Goal: Obtain resource: Download file/media

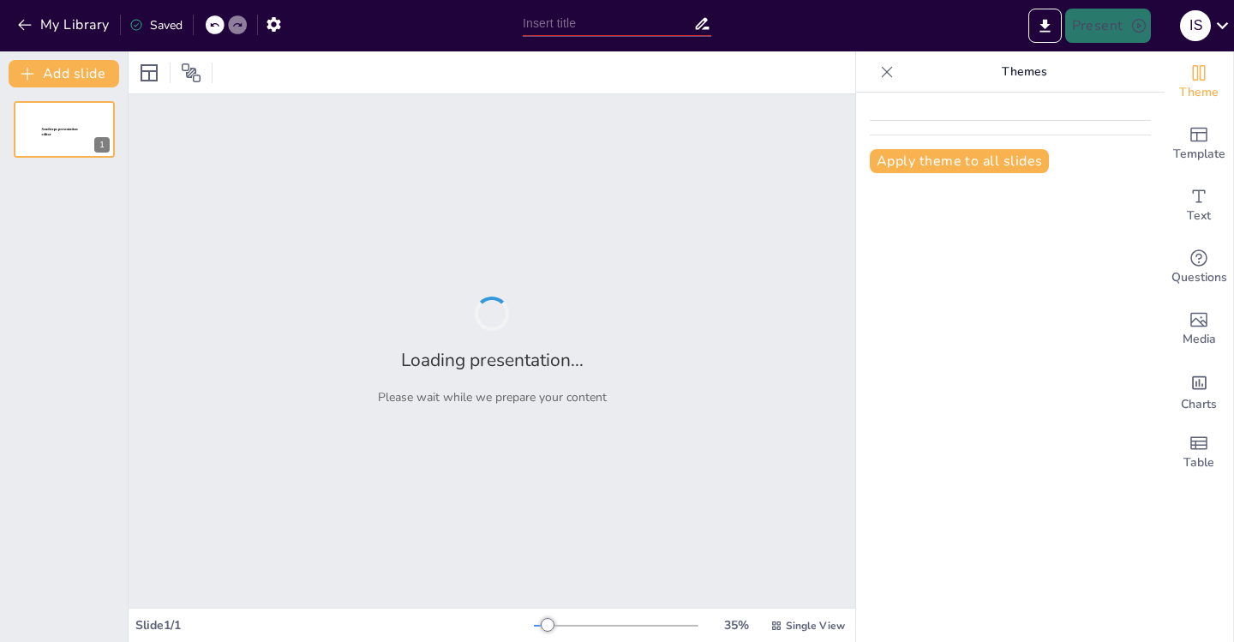
type input "Interacciones entre Anatomía y Fisiología en el Sistema Nervioso"
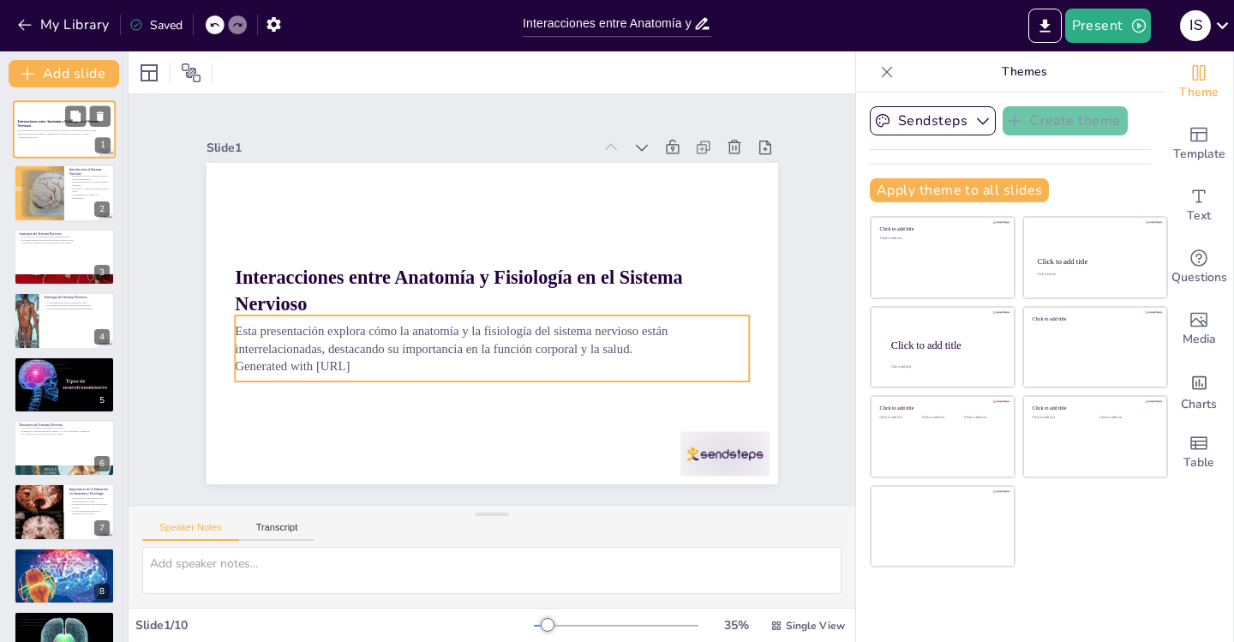
click at [53, 138] on p "Generated with [URL]" at bounding box center [64, 136] width 93 height 3
click at [51, 131] on p "Esta presentación explora cómo la anatomía y la fisiología del sistema nervioso…" at bounding box center [64, 132] width 93 height 6
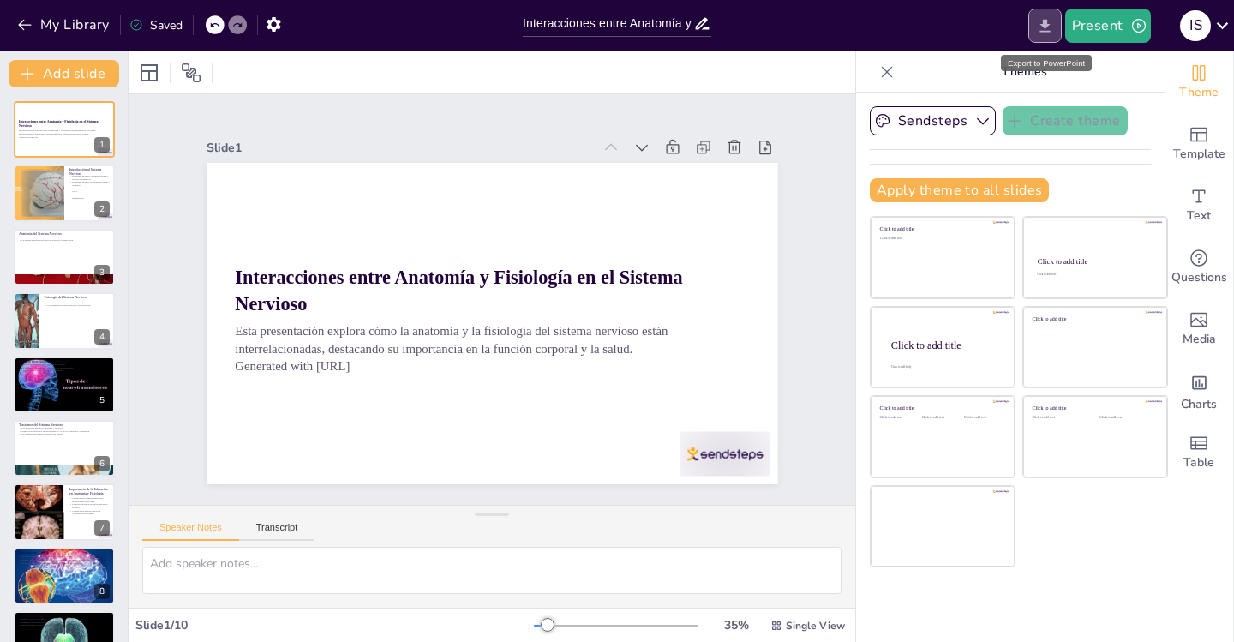
click at [1042, 22] on icon "Export to PowerPoint" at bounding box center [1045, 26] width 18 height 18
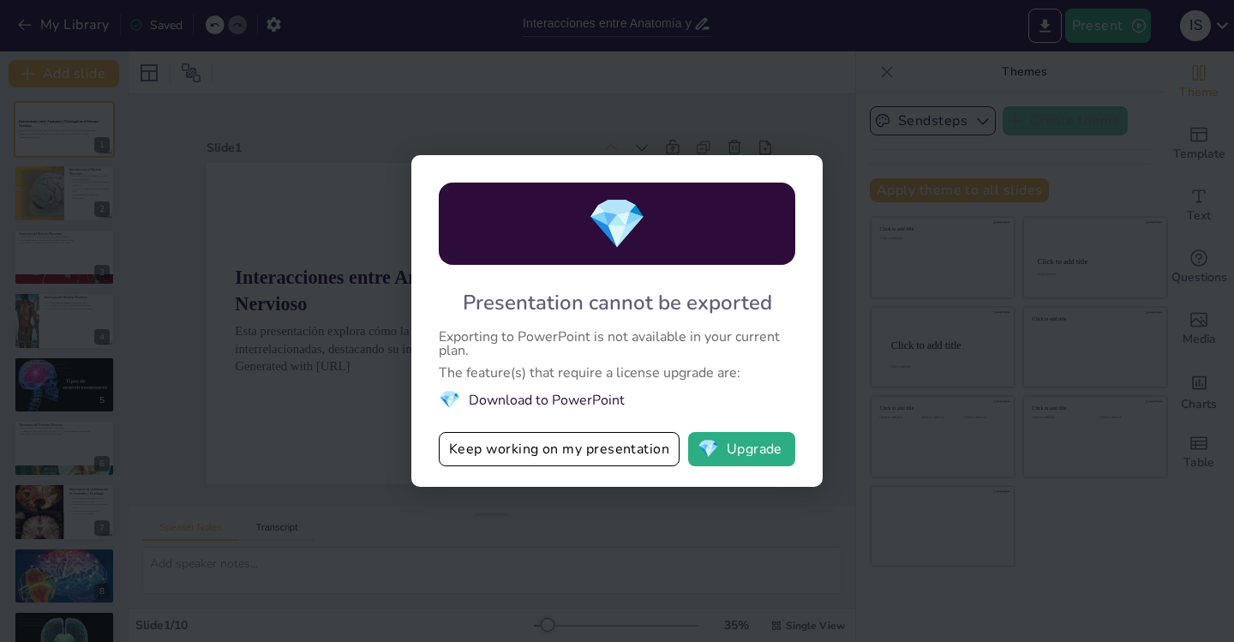
click at [766, 114] on div "💎 Presentation cannot be exported Exporting to PowerPoint is not available in y…" at bounding box center [617, 321] width 1234 height 642
click at [744, 453] on button "💎 Upgrade" at bounding box center [741, 449] width 107 height 34
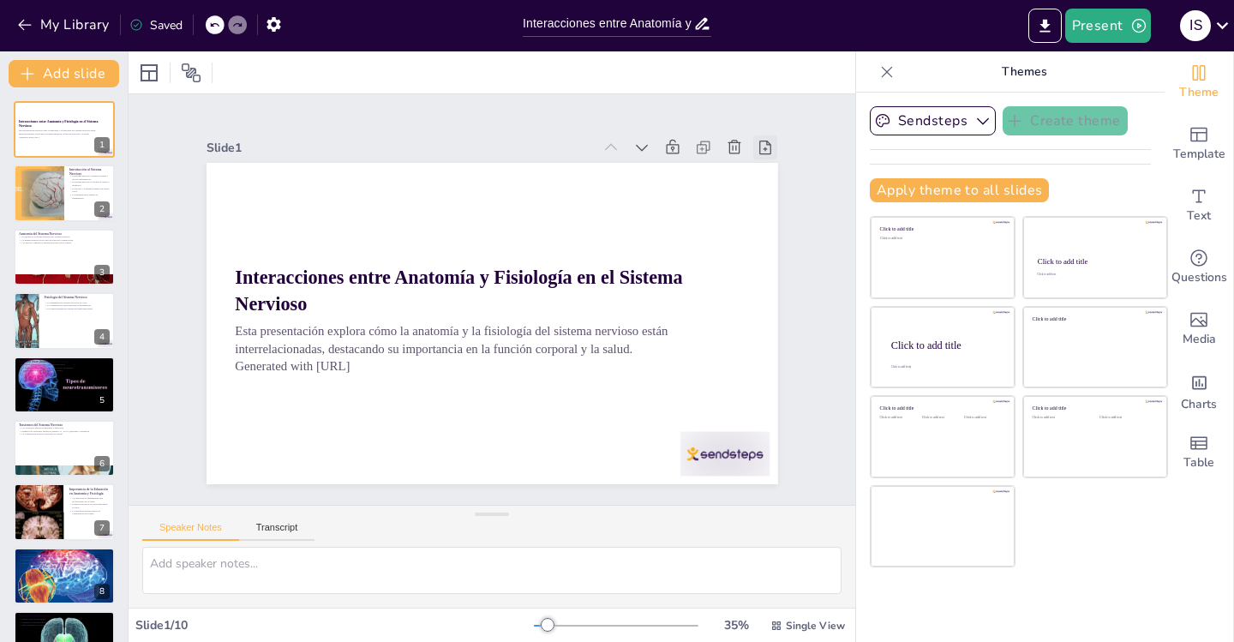
click at [195, 349] on icon at bounding box center [184, 359] width 21 height 21
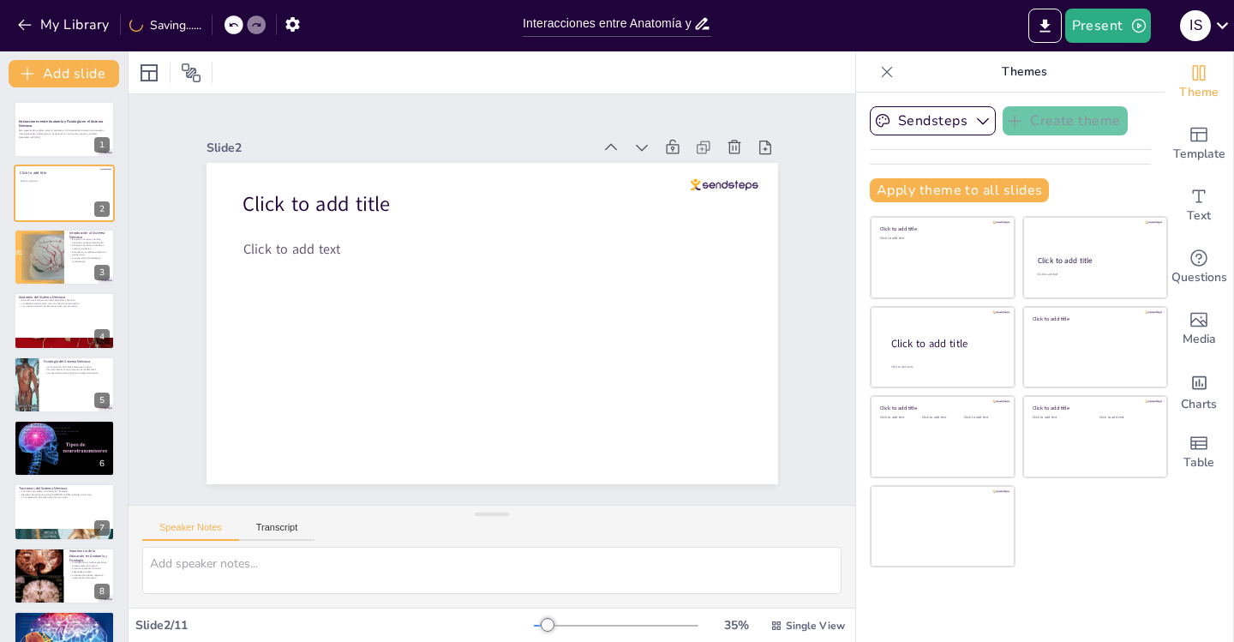
click at [402, 584] on icon at bounding box center [390, 596] width 24 height 24
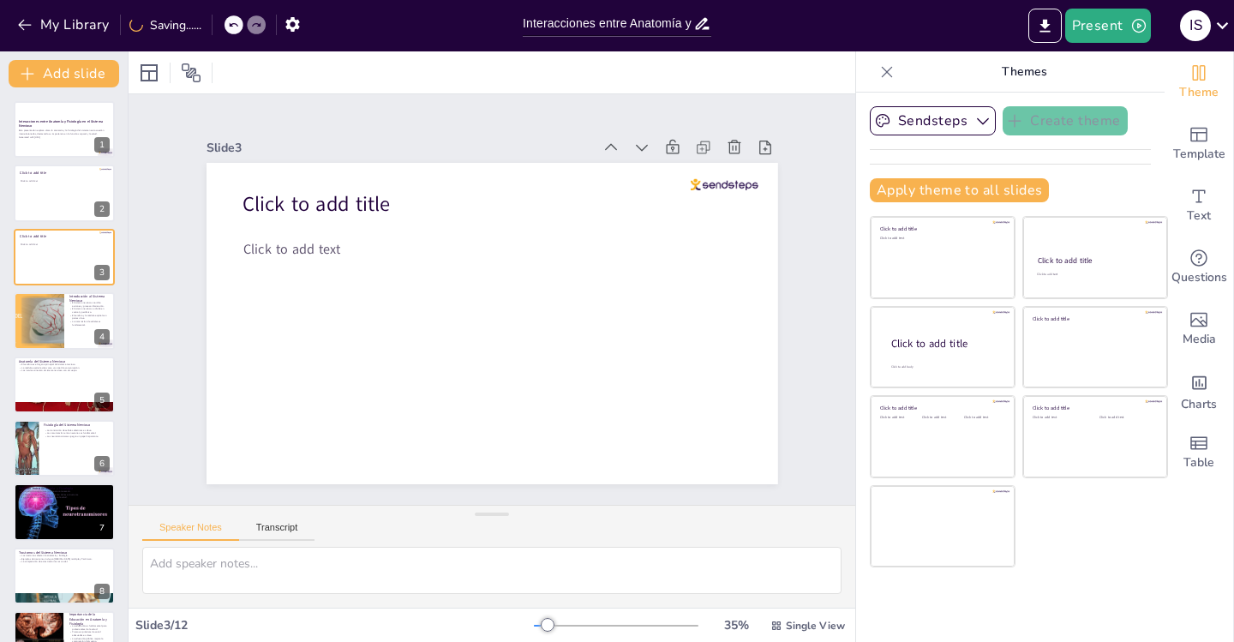
click at [624, 579] on icon at bounding box center [614, 588] width 19 height 19
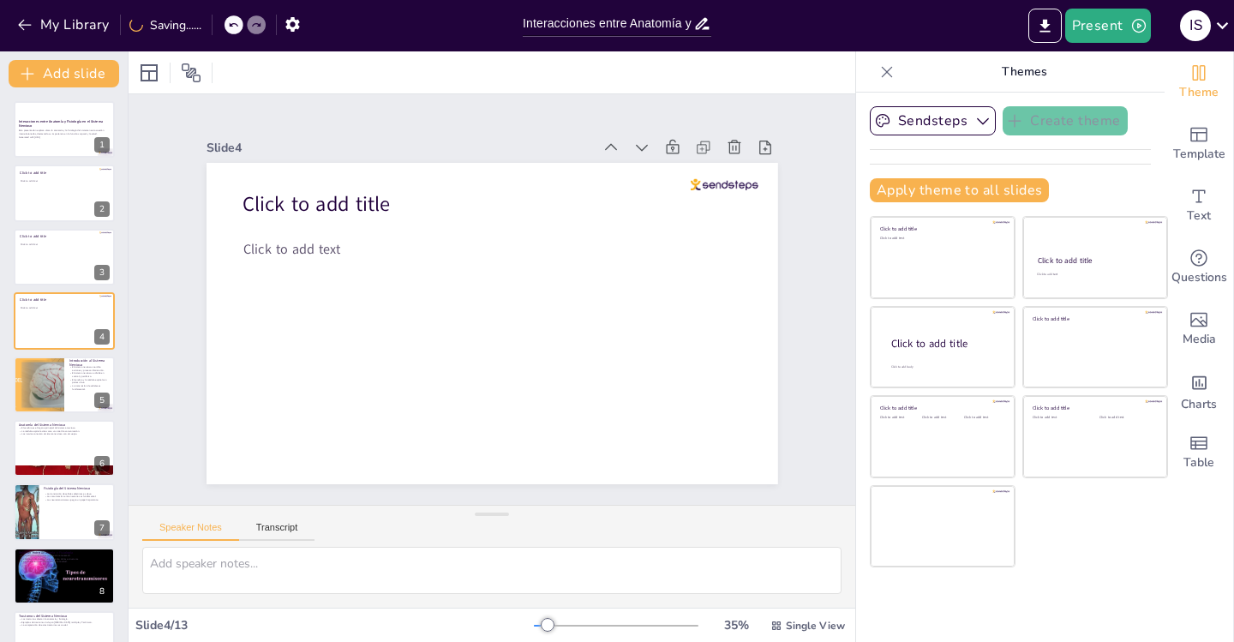
click at [764, 420] on icon at bounding box center [776, 432] width 24 height 24
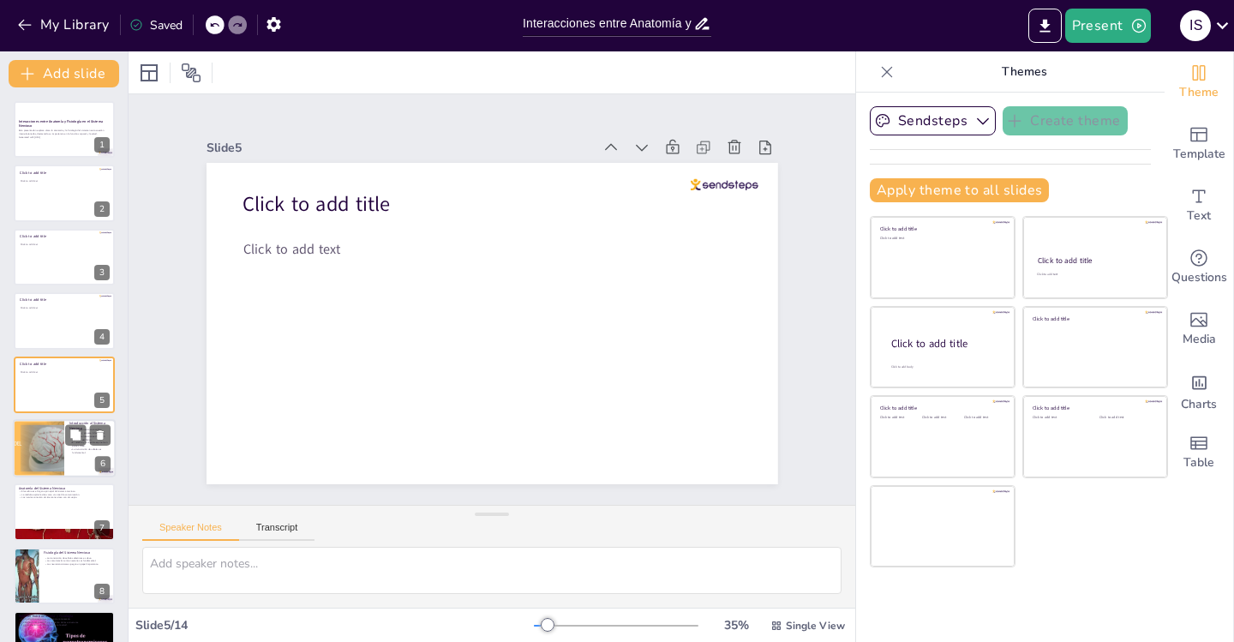
click at [51, 457] on div at bounding box center [38, 448] width 103 height 58
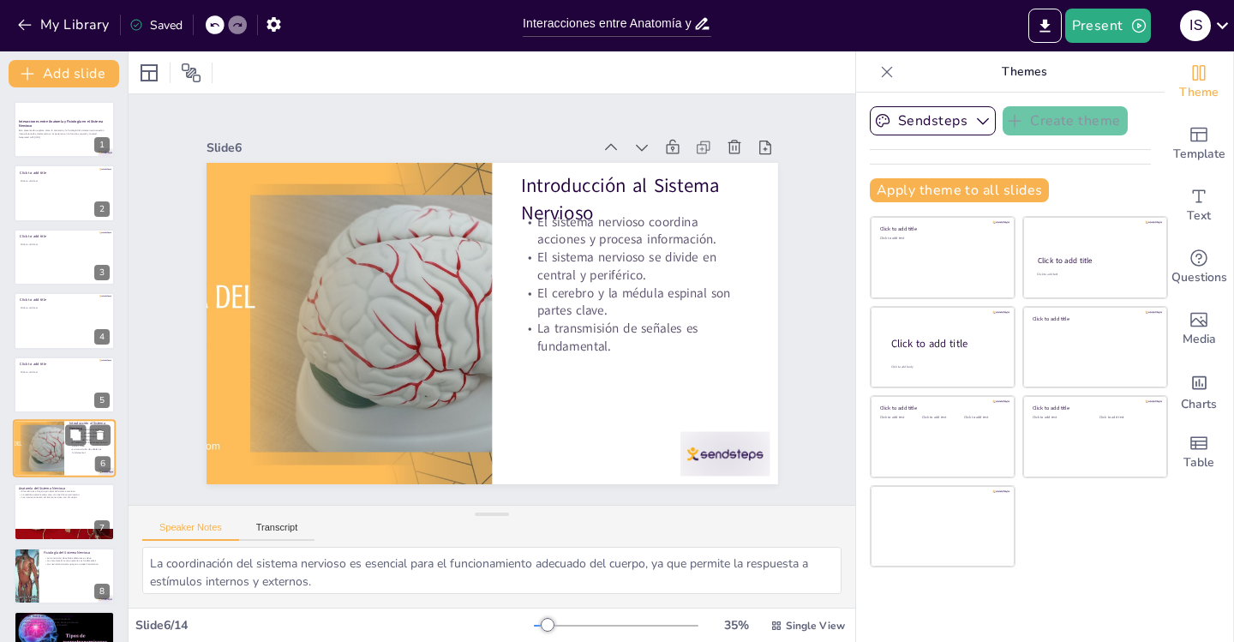
scroll to position [84, 0]
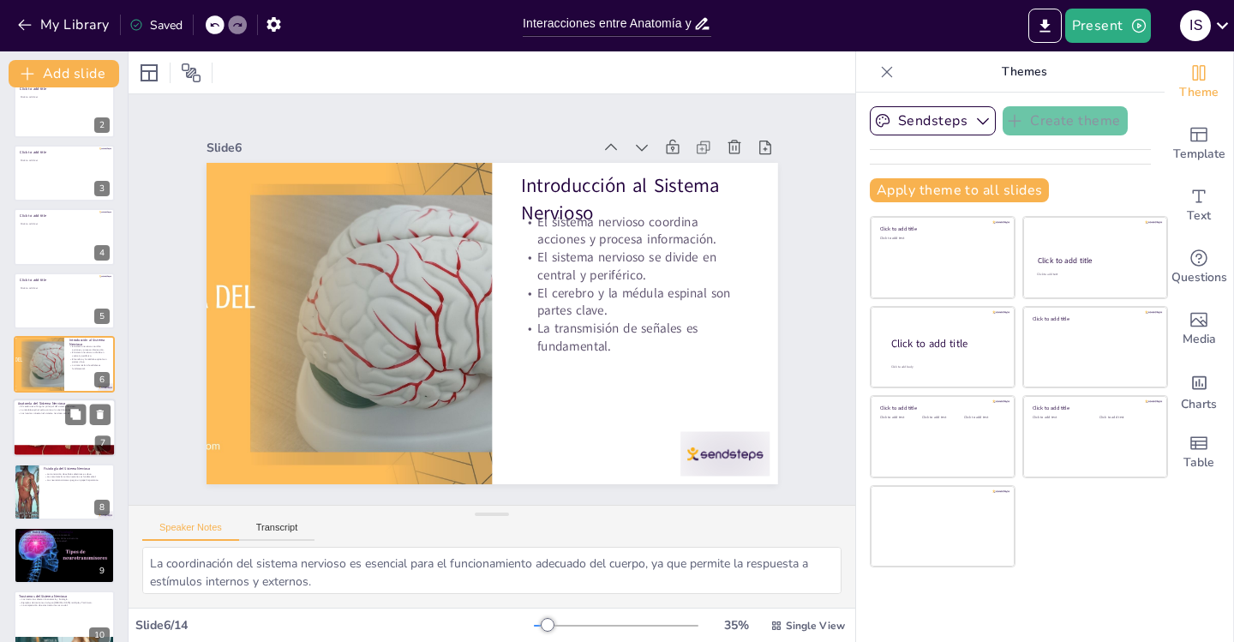
click at [53, 420] on div at bounding box center [64, 428] width 103 height 58
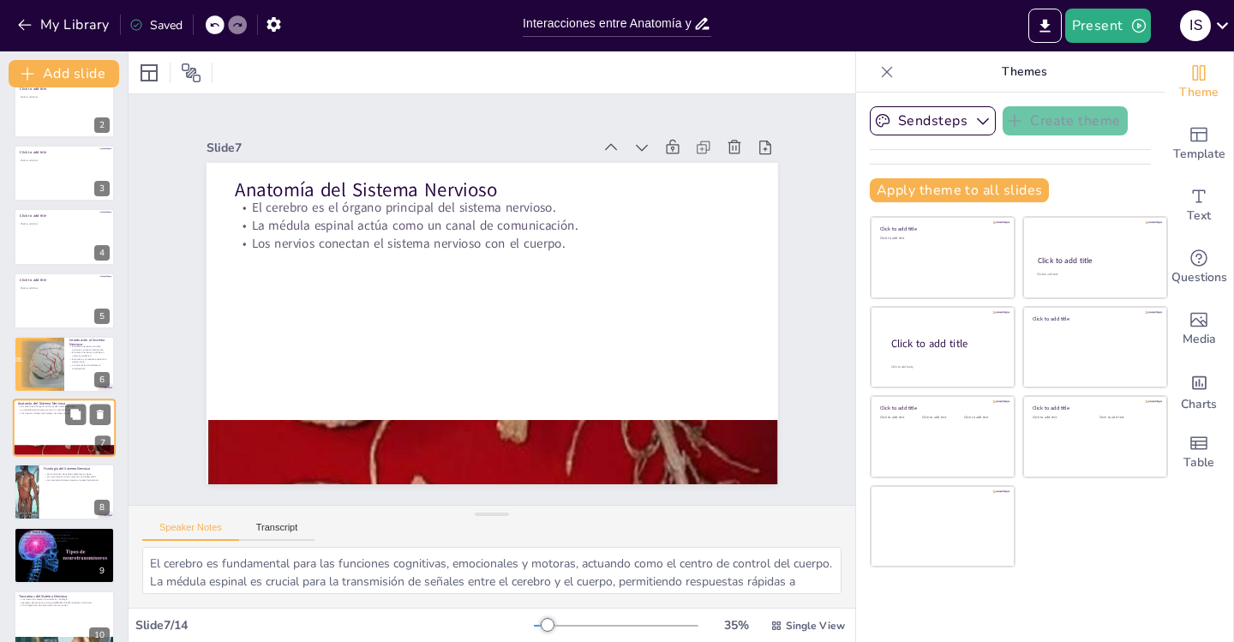
scroll to position [147, 0]
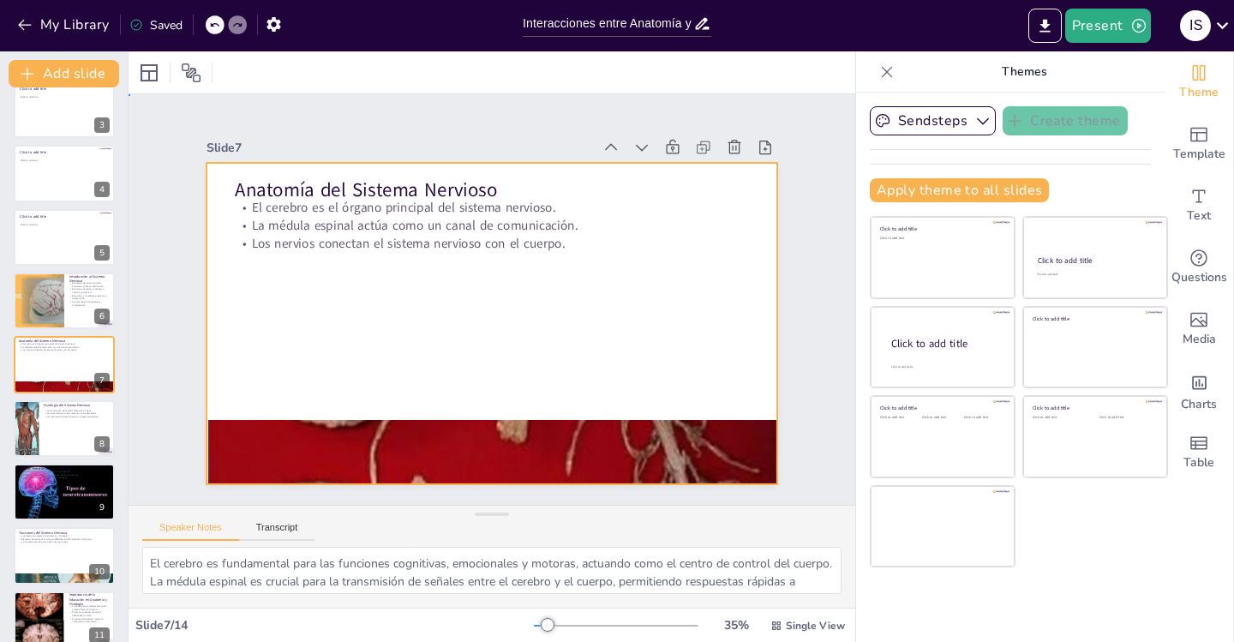
click at [679, 311] on div at bounding box center [473, 285] width 596 height 651
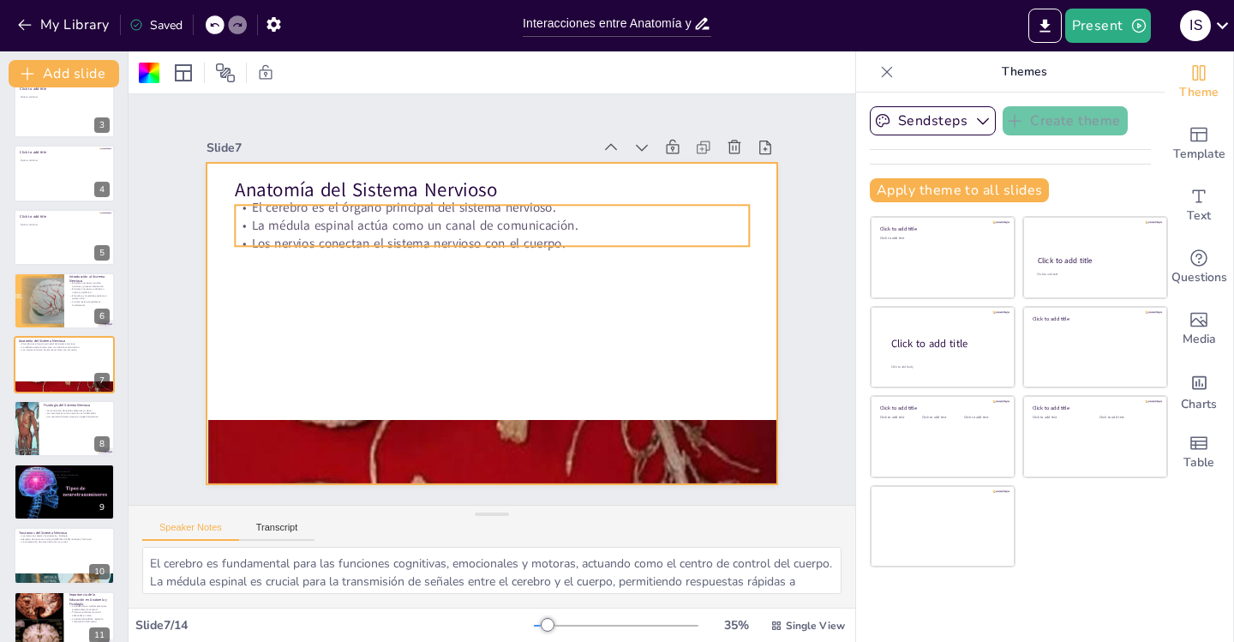
click at [494, 227] on p "La médula espinal actúa como un canal de comunicación." at bounding box center [547, 250] width 357 height 394
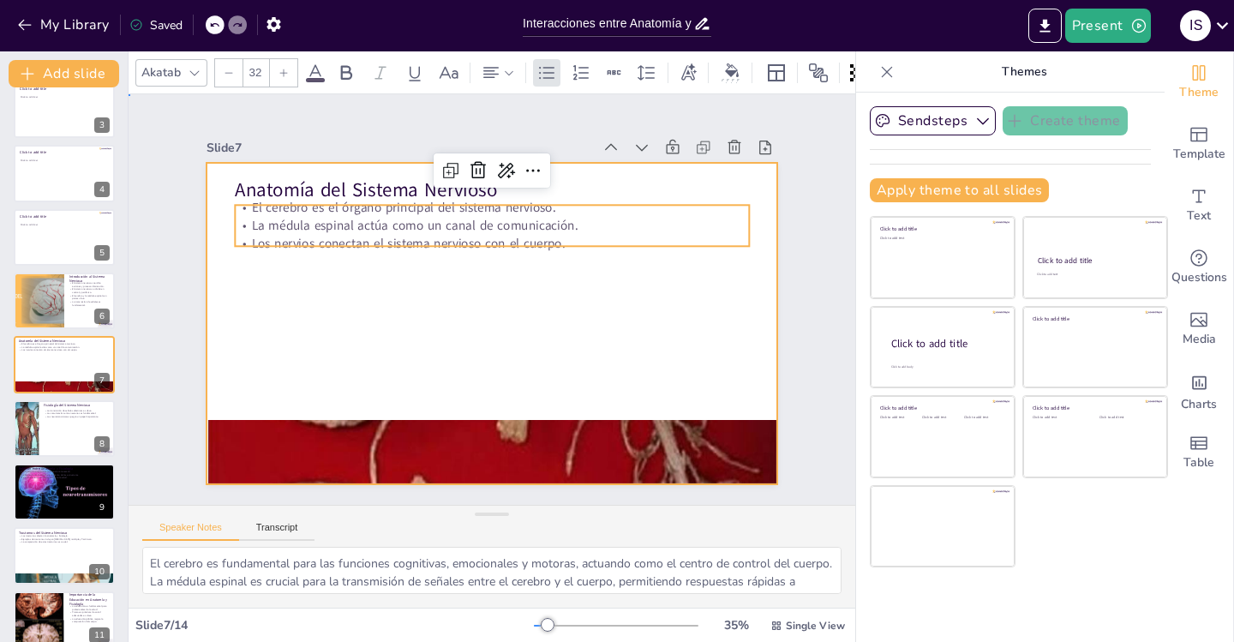
click at [490, 267] on div at bounding box center [506, 280] width 651 height 596
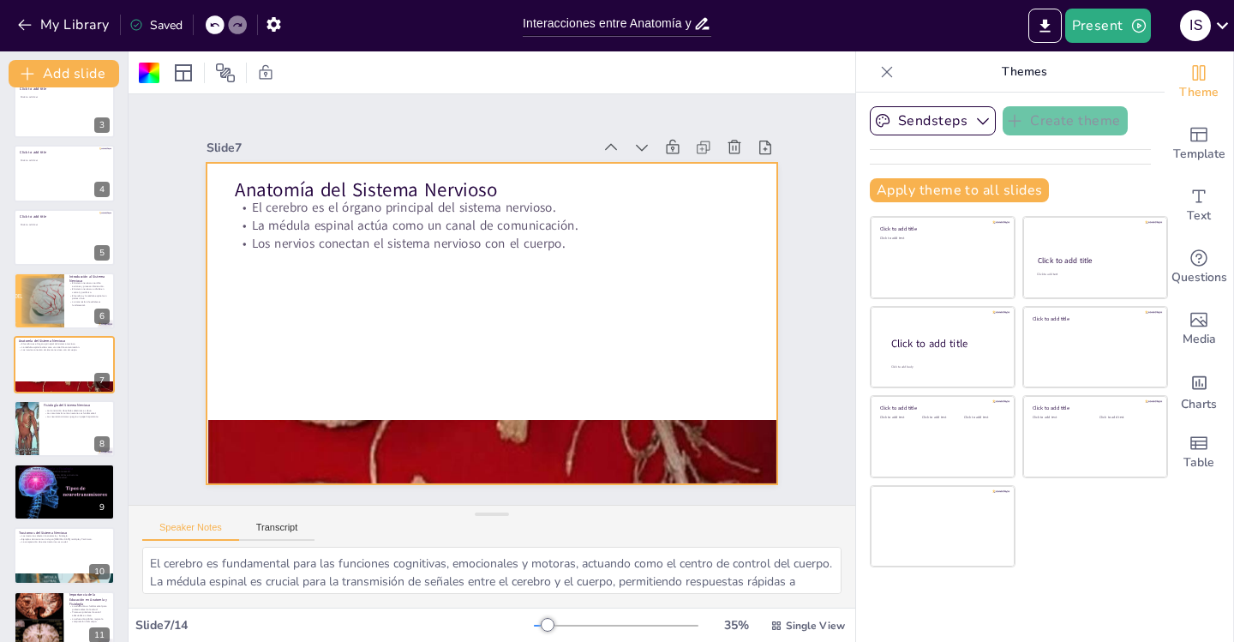
click at [518, 376] on div at bounding box center [502, 278] width 653 height 526
click at [67, 489] on div at bounding box center [64, 492] width 103 height 58
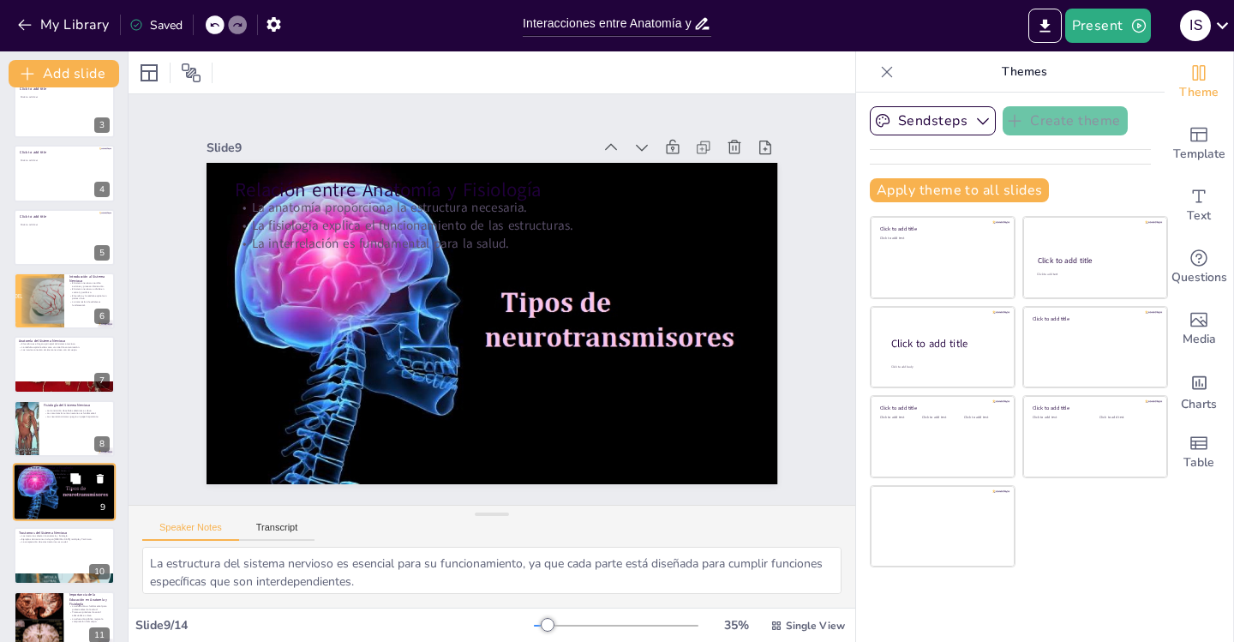
scroll to position [275, 0]
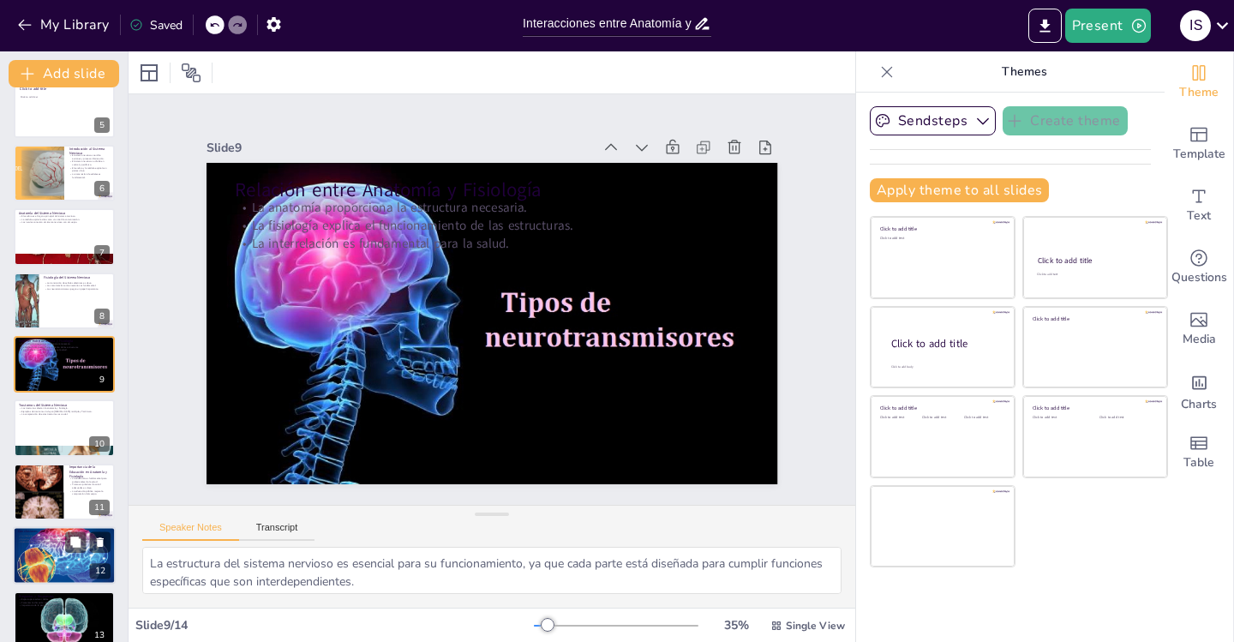
click at [62, 565] on div at bounding box center [64, 555] width 103 height 69
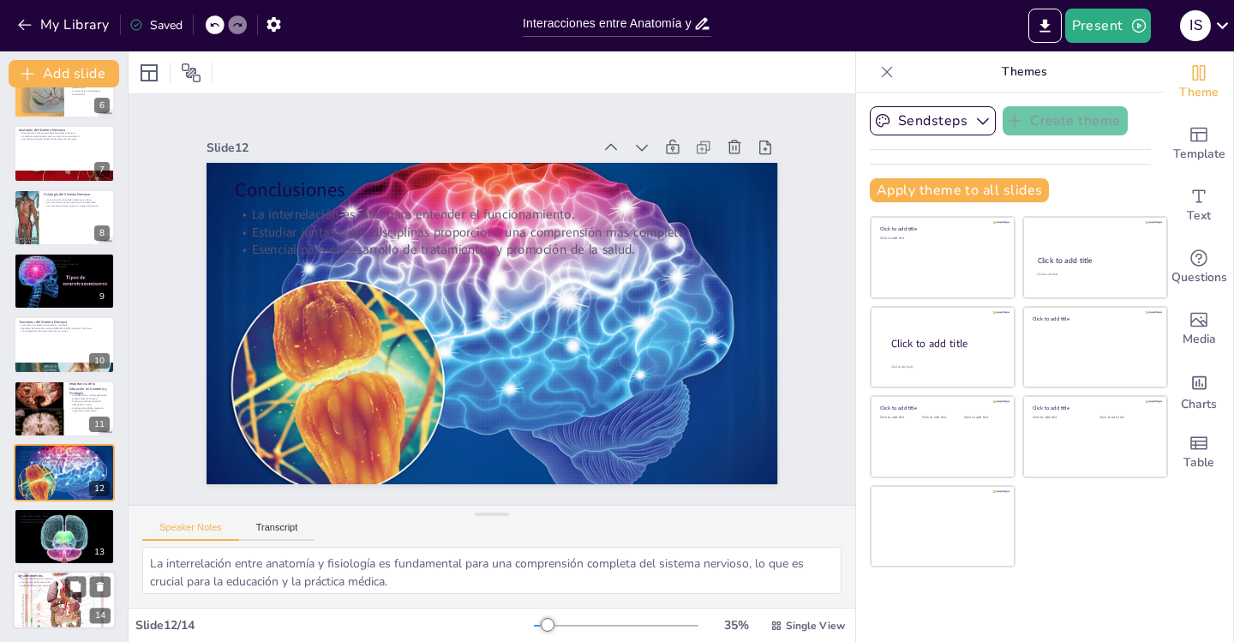
click at [63, 606] on div at bounding box center [64, 600] width 103 height 103
type textarea "Agradecer a la audiencia es una parte importante de cualquier presentación, ya …"
